Goal: Task Accomplishment & Management: Use online tool/utility

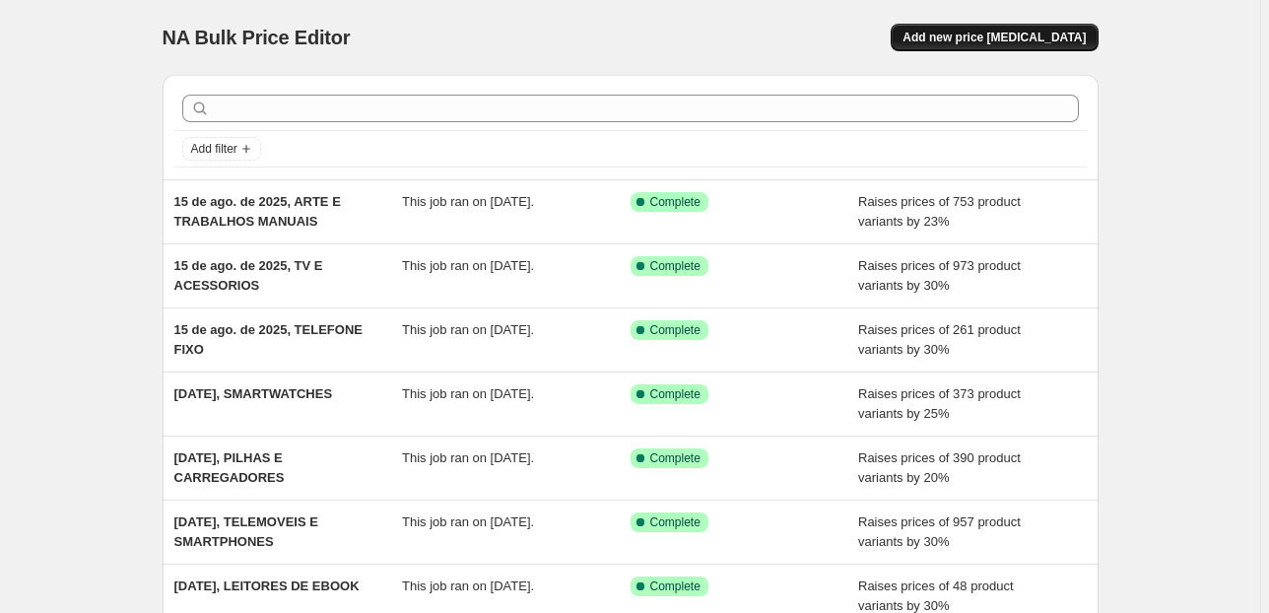
click at [949, 46] on button "Add new price [MEDICAL_DATA]" at bounding box center [993, 38] width 207 height 28
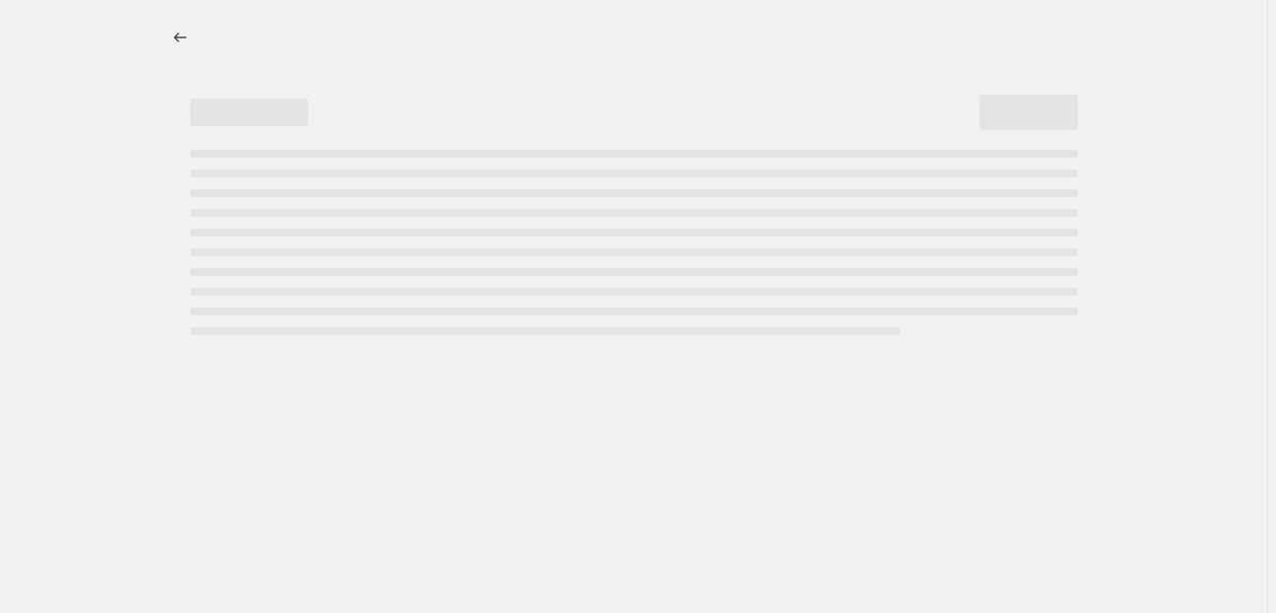
select select "percentage"
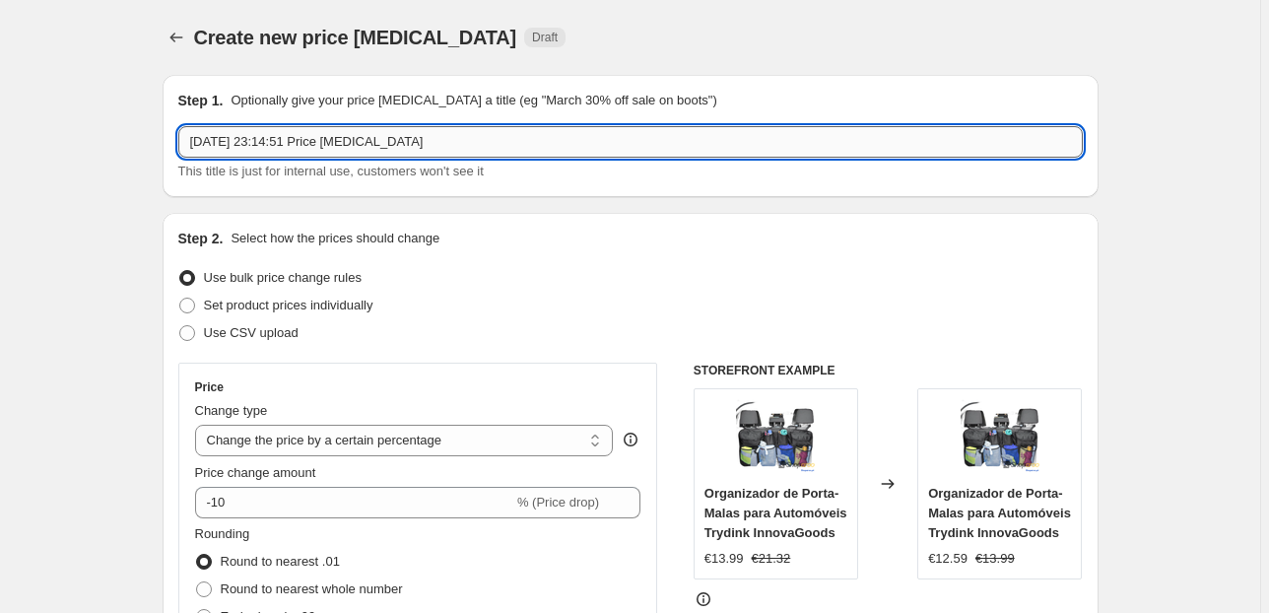
drag, startPoint x: 478, startPoint y: 137, endPoint x: 315, endPoint y: 138, distance: 162.5
click at [315, 138] on input "[DATE] 23:14:51 Price [MEDICAL_DATA]" at bounding box center [630, 142] width 904 height 32
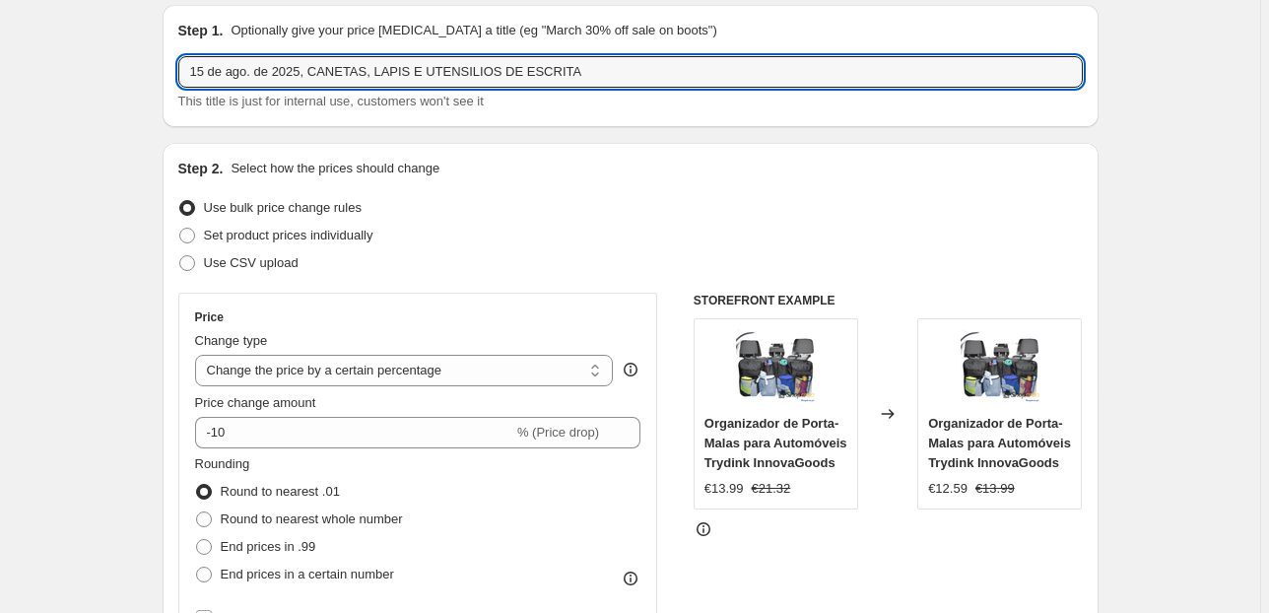
scroll to position [158, 0]
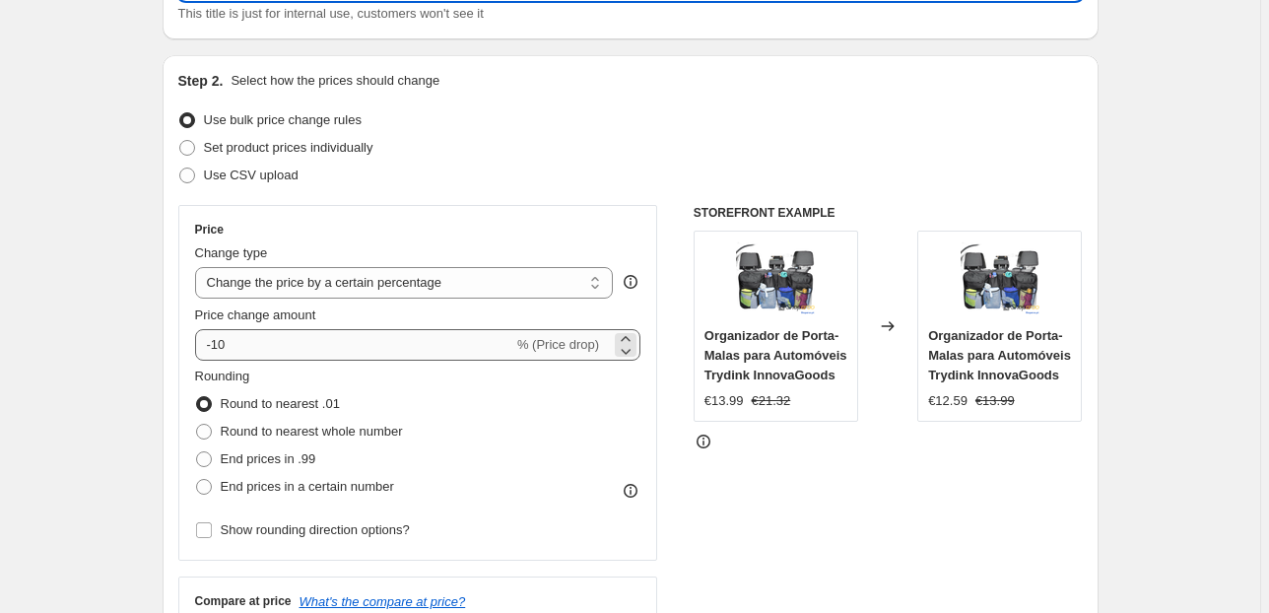
type input "15 de ago. de 2025, CANETAS, LAPIS E UTENSILIOS DE ESCRITA"
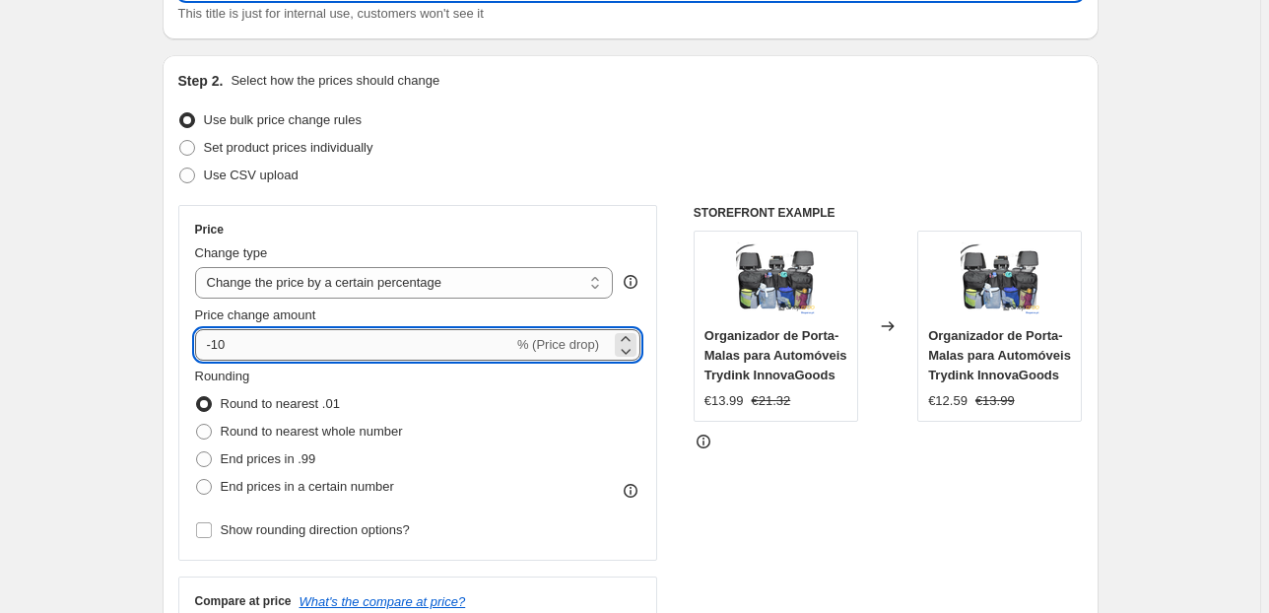
click at [292, 341] on input "-10" at bounding box center [354, 345] width 318 height 32
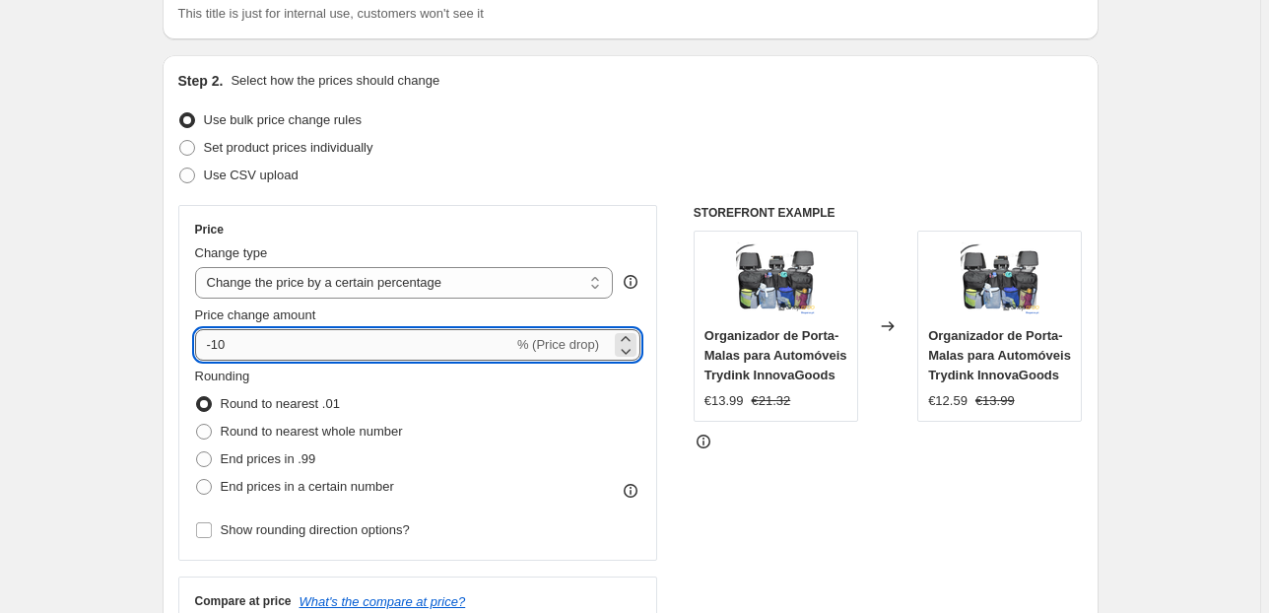
click at [292, 341] on input "-10" at bounding box center [354, 345] width 318 height 32
type input "23"
click at [292, 459] on span "End prices in .99" at bounding box center [269, 458] width 96 height 15
click at [197, 452] on input "End prices in .99" at bounding box center [196, 451] width 1 height 1
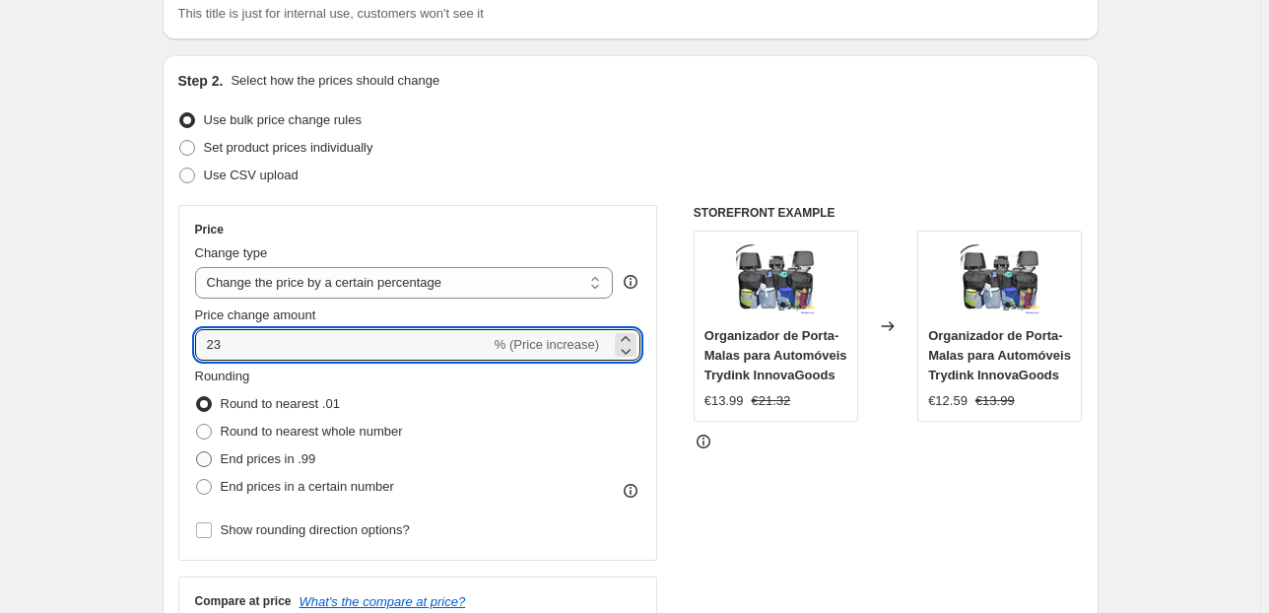
radio input "true"
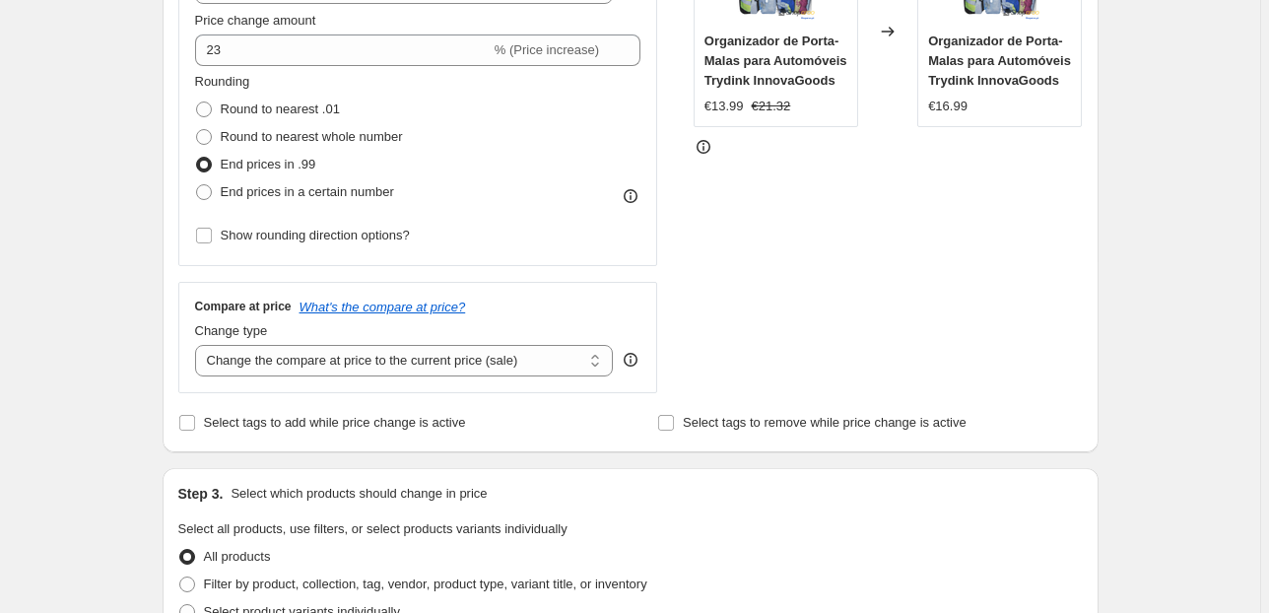
scroll to position [552, 0]
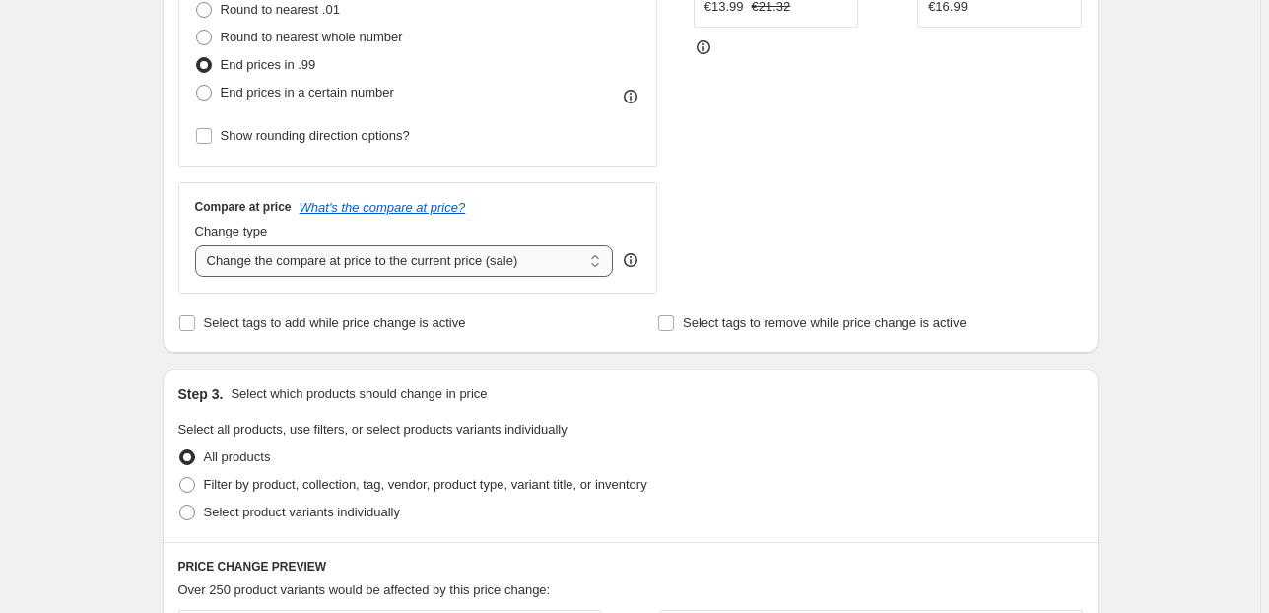
click at [326, 256] on select "Change the compare at price to the current price (sale) Change the compare at p…" at bounding box center [404, 261] width 419 height 32
select select "pp"
click at [198, 245] on select "Change the compare at price to the current price (sale) Change the compare at p…" at bounding box center [404, 261] width 419 height 32
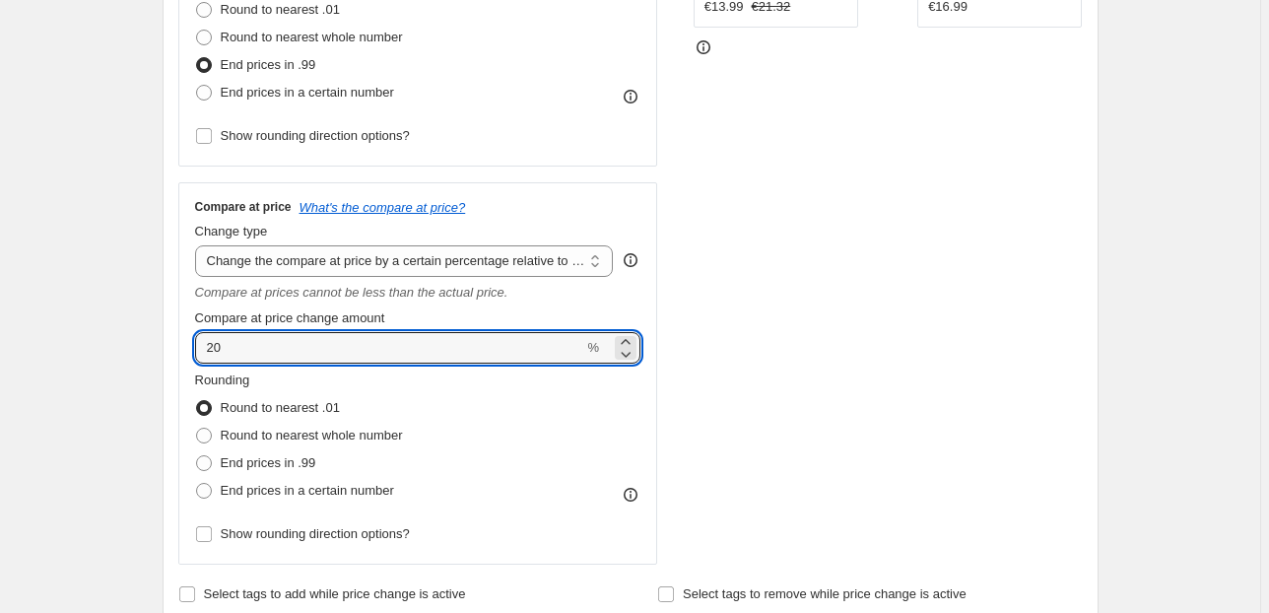
drag, startPoint x: 244, startPoint y: 346, endPoint x: 146, endPoint y: 364, distance: 100.3
click at [146, 364] on div "Create new price [MEDICAL_DATA]. This page is ready Create new price [MEDICAL_D…" at bounding box center [630, 580] width 983 height 2265
type input "50"
click at [158, 358] on div "Step 1. Optionally give your price [MEDICAL_DATA] a title (eg "March 30% off sa…" at bounding box center [622, 551] width 951 height 2086
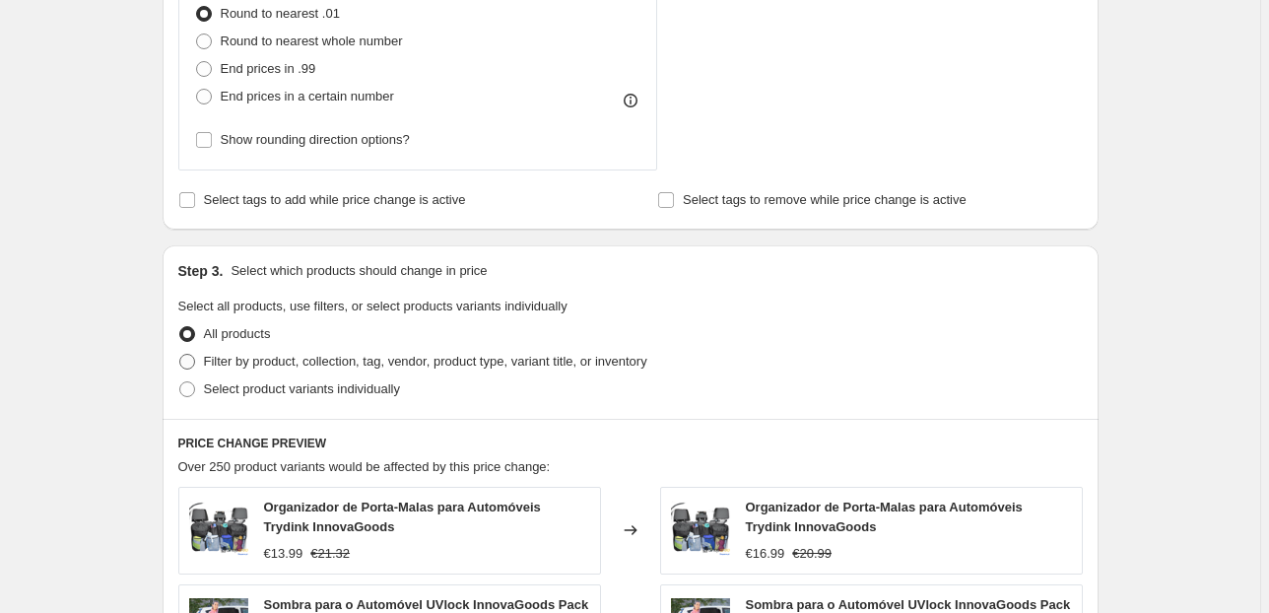
click at [292, 359] on span "Filter by product, collection, tag, vendor, product type, variant title, or inv…" at bounding box center [425, 361] width 443 height 15
click at [180, 355] on input "Filter by product, collection, tag, vendor, product type, variant title, or inv…" at bounding box center [179, 354] width 1 height 1
radio input "true"
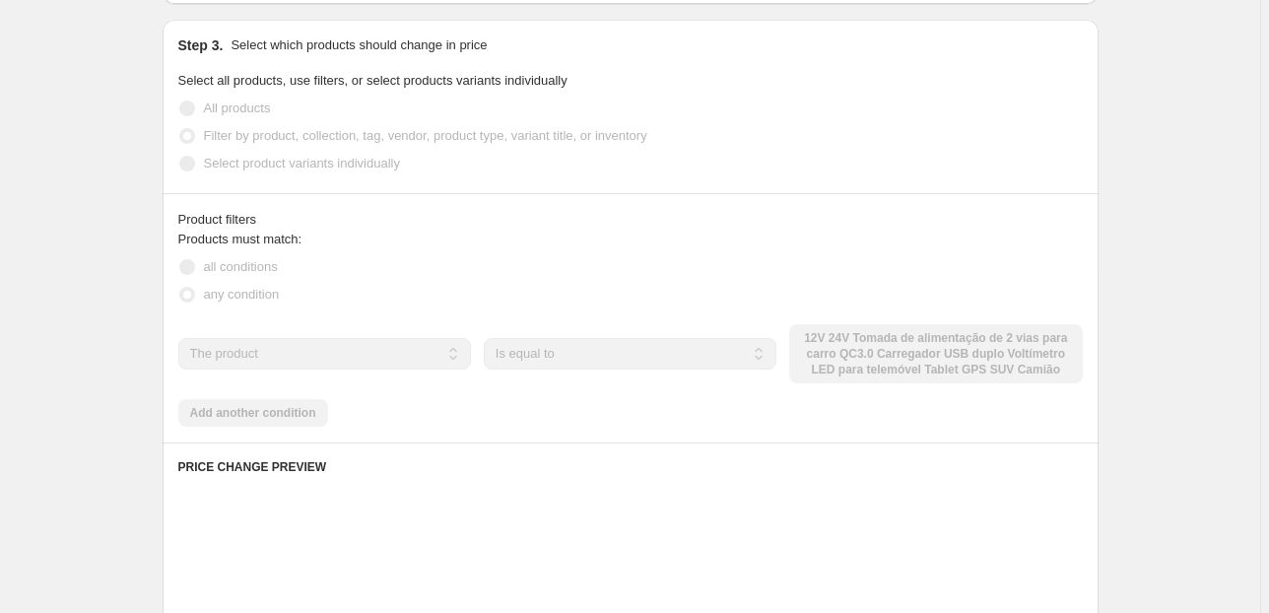
scroll to position [1182, 0]
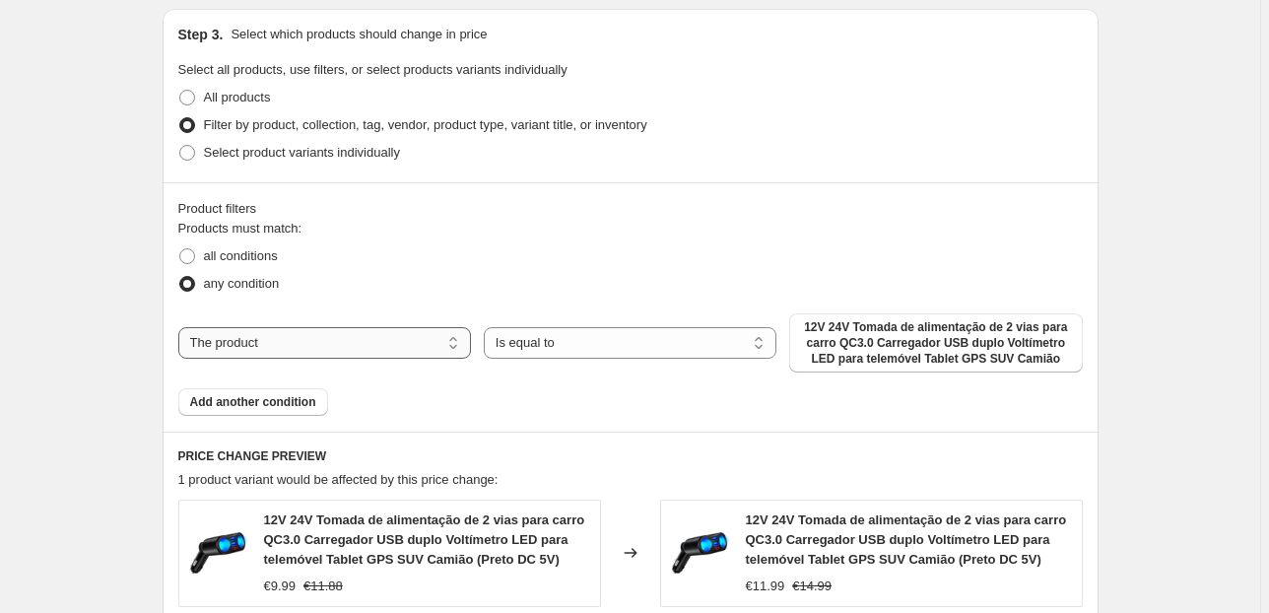
click at [391, 325] on div "The product The product's collection The product's tag The product's vendor The…" at bounding box center [630, 342] width 904 height 59
click at [405, 359] on div "The product The product's collection The product's tag The product's vendor The…" at bounding box center [630, 342] width 904 height 59
click at [407, 340] on select "The product The product's collection The product's tag The product's vendor The…" at bounding box center [324, 343] width 293 height 32
select select "collection"
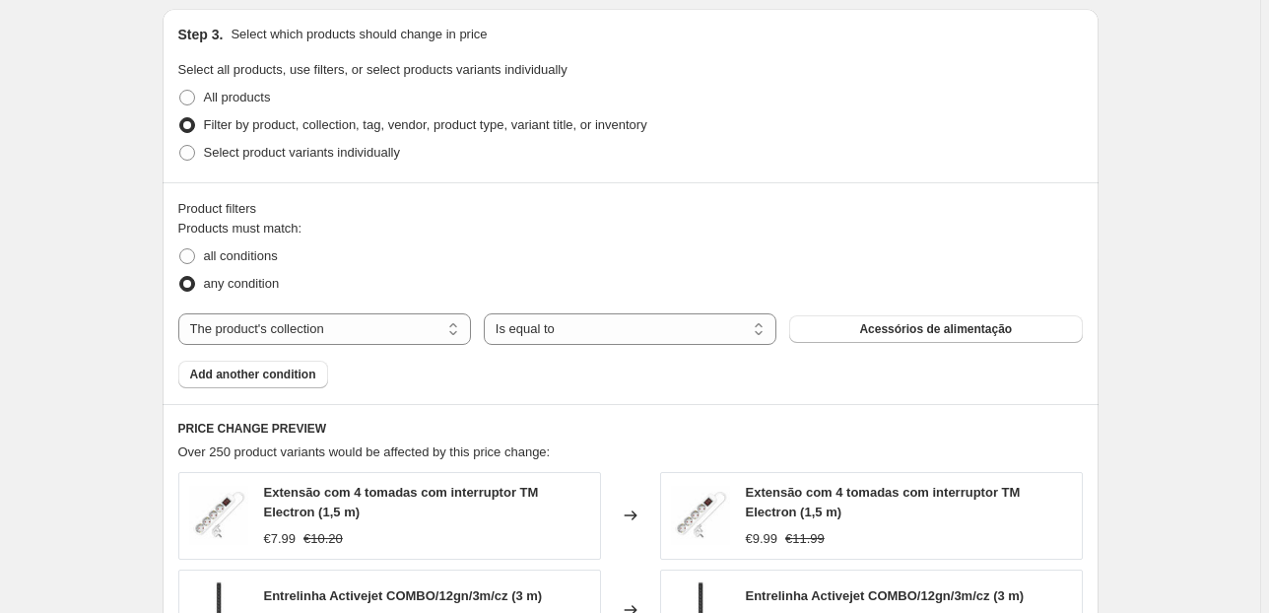
click at [855, 319] on button "Acessórios de alimentação" at bounding box center [935, 329] width 293 height 28
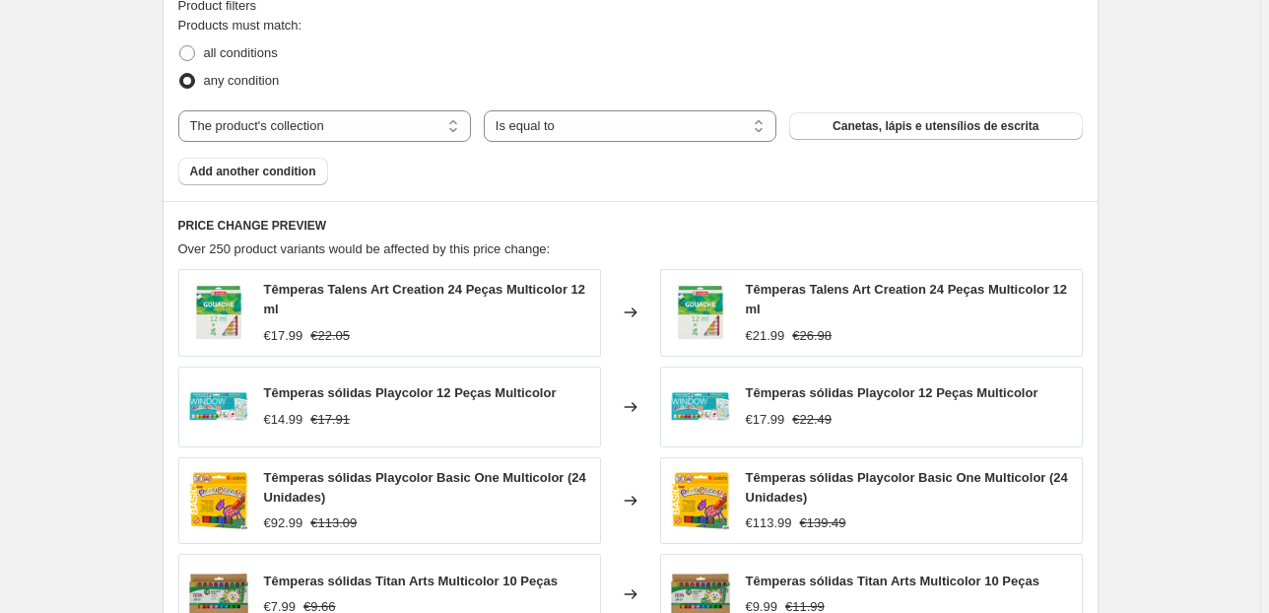
scroll to position [1858, 0]
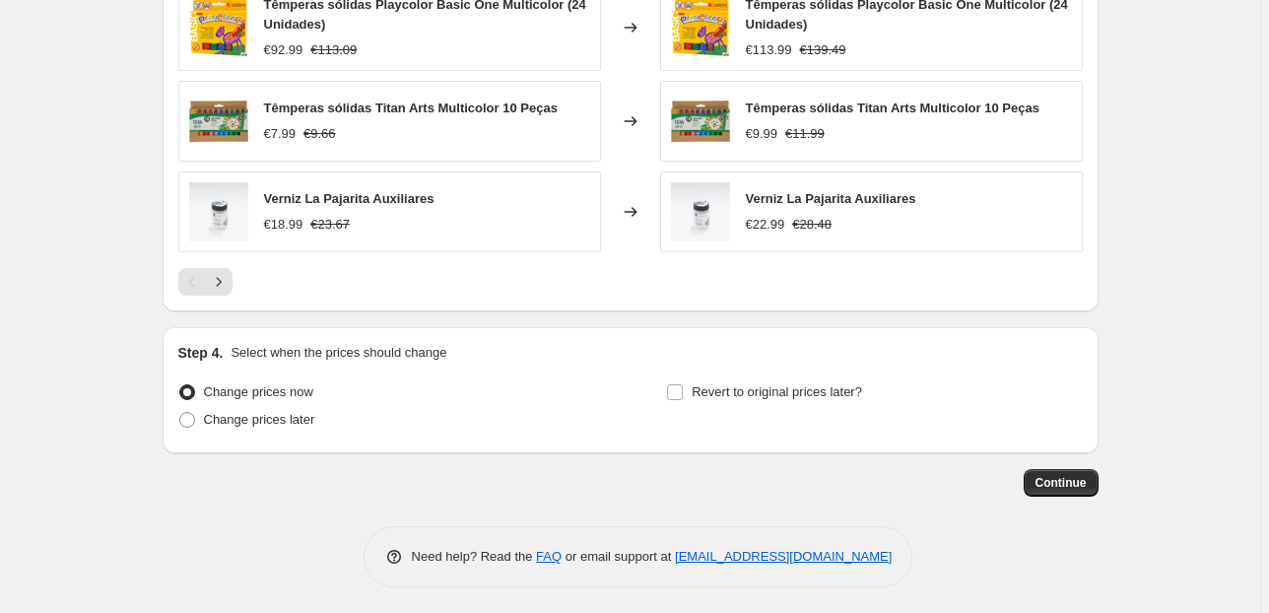
click at [1050, 470] on button "Continue" at bounding box center [1060, 483] width 75 height 28
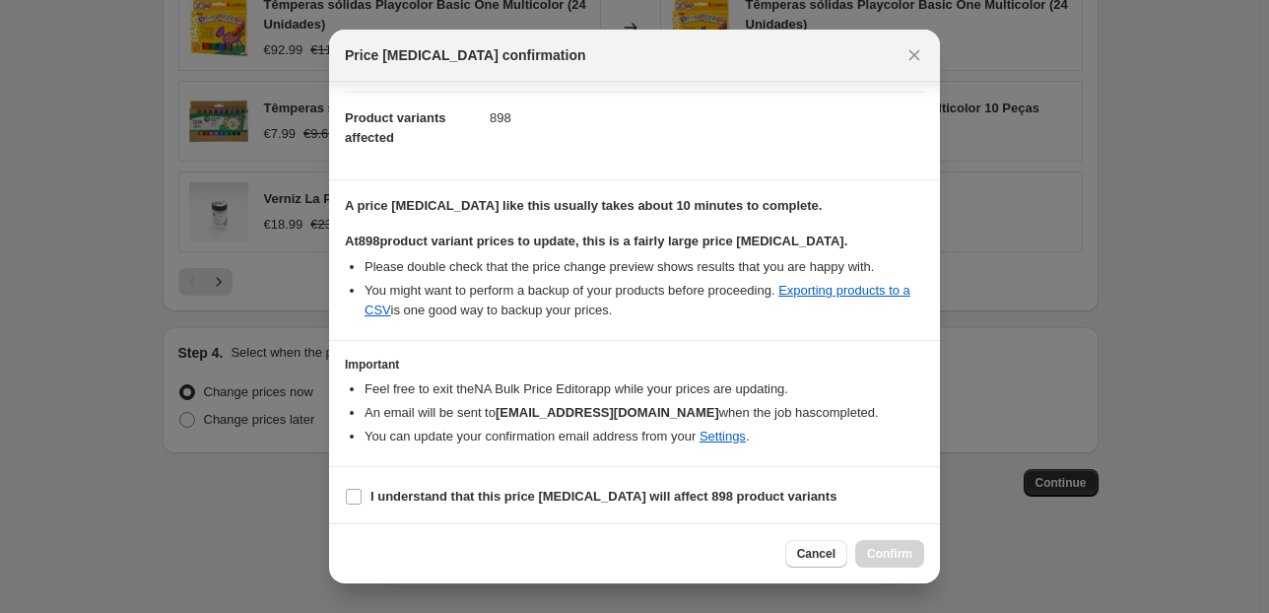
scroll to position [201, 0]
click at [381, 483] on label "I understand that this price [MEDICAL_DATA] will affect 898 product variants" at bounding box center [590, 497] width 491 height 28
click at [559, 492] on b "I understand that this price [MEDICAL_DATA] will affect 898 product variants" at bounding box center [603, 496] width 466 height 15
click at [361, 492] on input "I understand that this price [MEDICAL_DATA] will affect 898 product variants" at bounding box center [354, 497] width 16 height 16
checkbox input "true"
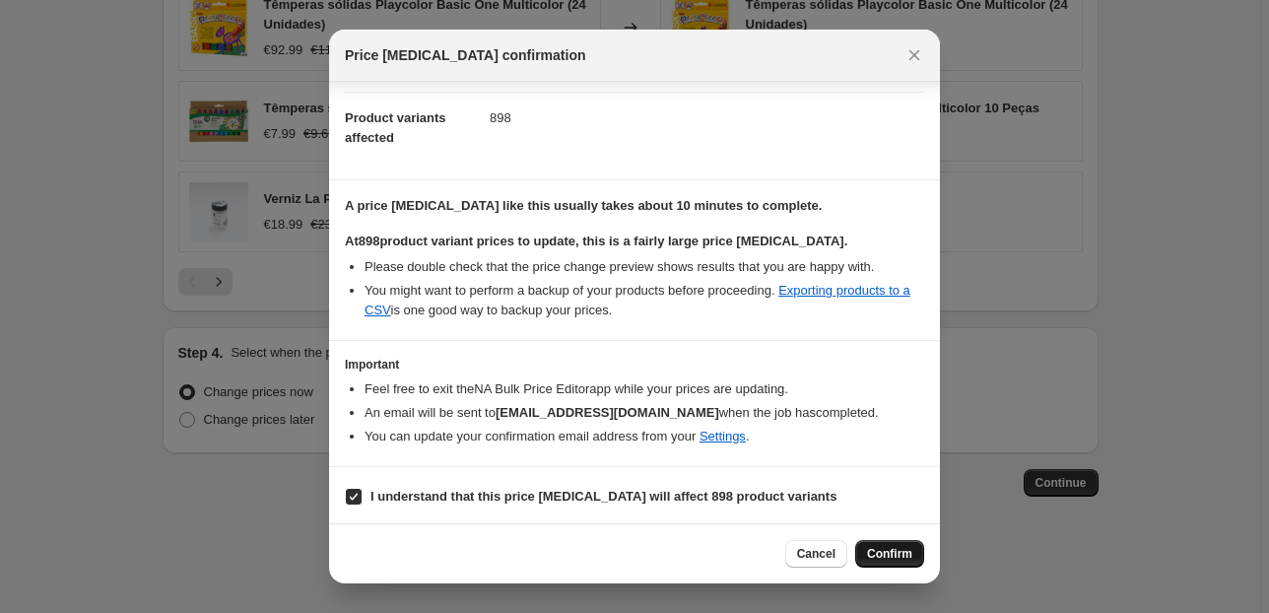
click at [898, 554] on span "Confirm" at bounding box center [889, 554] width 45 height 16
